Goal: Find specific page/section: Find specific page/section

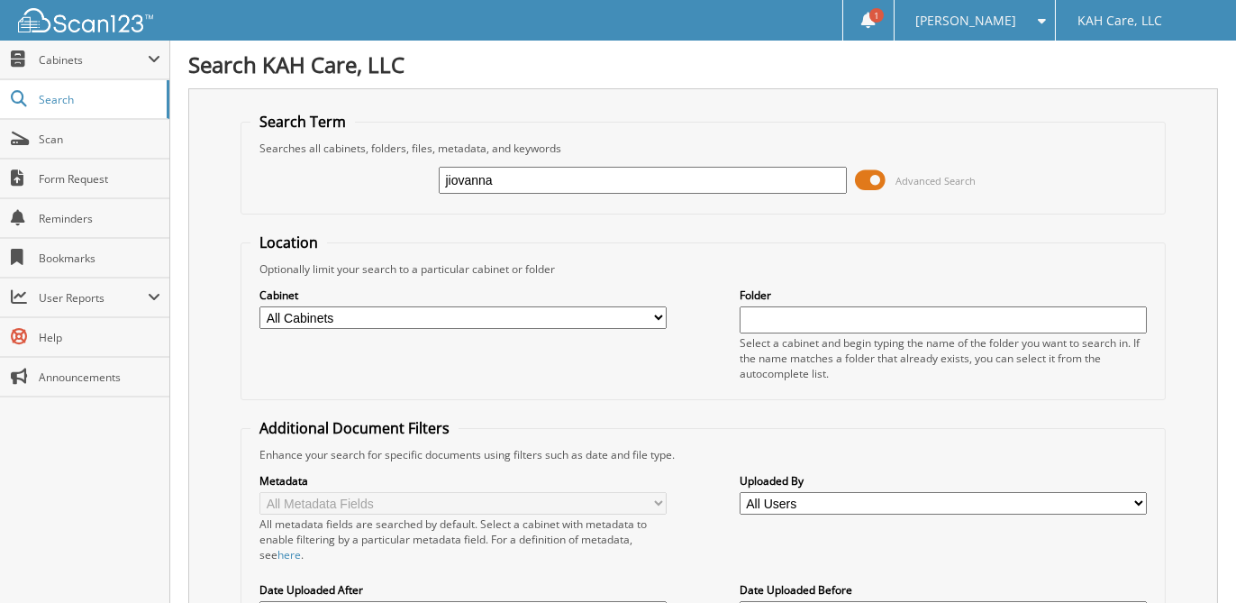
type input "jiovanna"
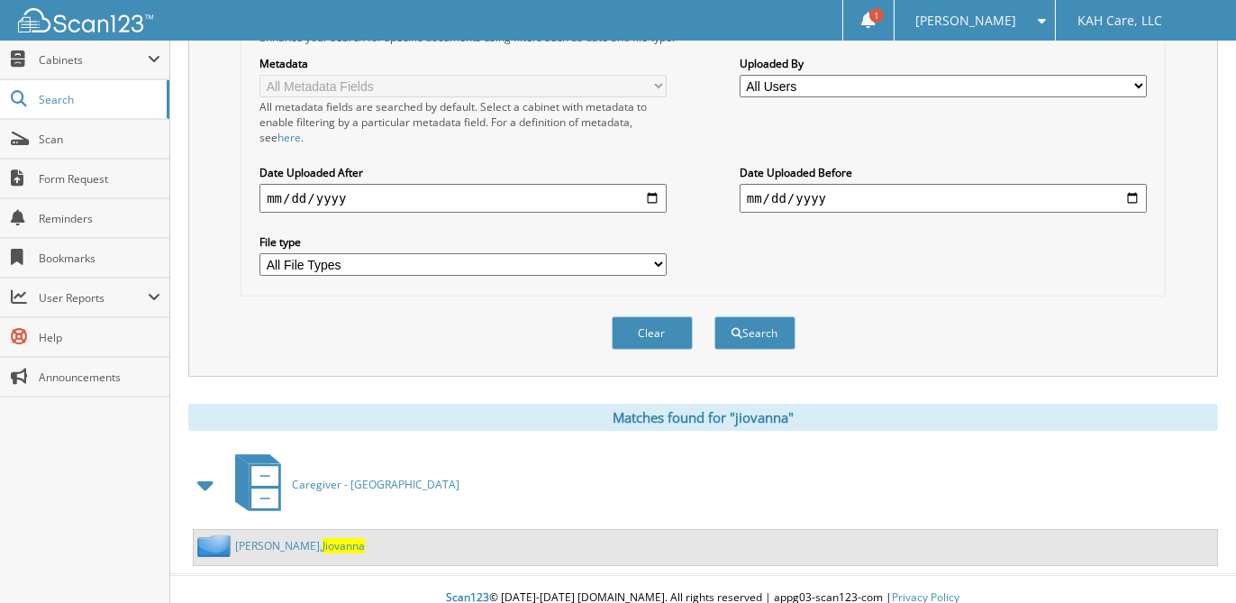
scroll to position [418, 0]
click at [277, 537] on link "[PERSON_NAME]" at bounding box center [300, 544] width 130 height 15
